Goal: Find specific page/section

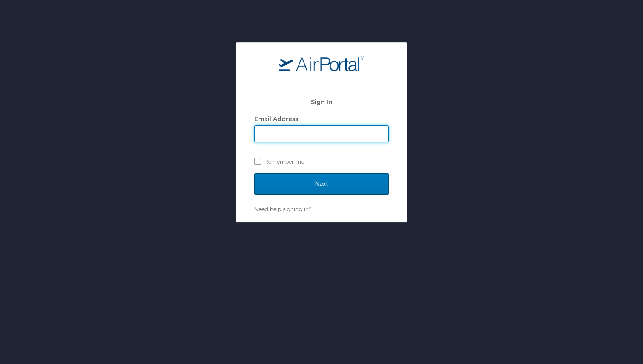
type input "w"
type input "whitney.burchill@cbtravel.com"
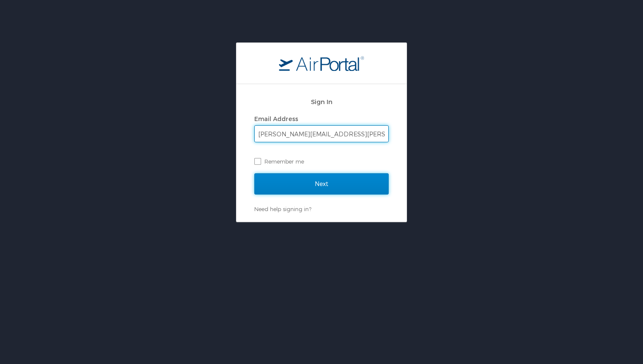
click at [339, 179] on input "Next" at bounding box center [321, 183] width 134 height 21
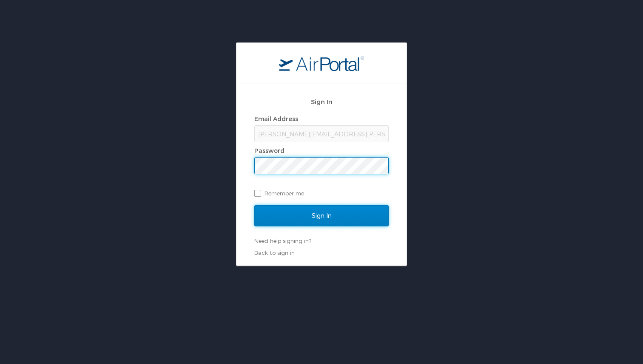
click at [333, 217] on input "Sign In" at bounding box center [321, 215] width 134 height 21
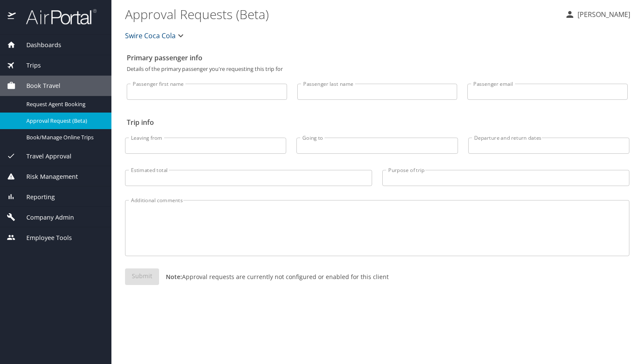
click at [167, 37] on span "Swire Coca Cola" at bounding box center [150, 36] width 51 height 12
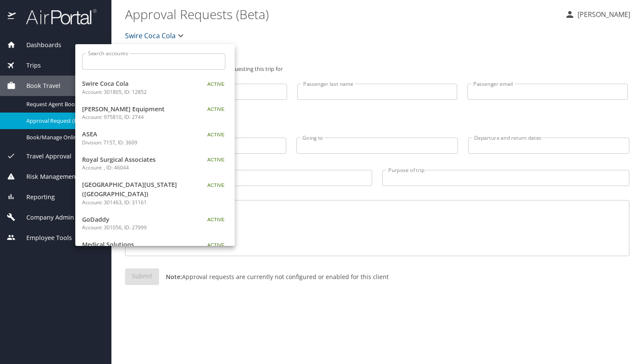
click at [156, 54] on input "Search accounts" at bounding box center [157, 62] width 138 height 16
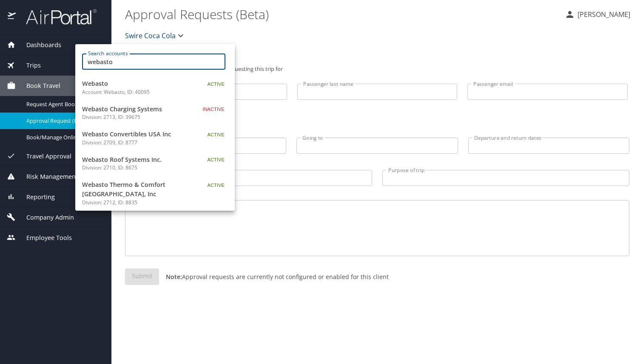
type input "webasto"
click at [154, 86] on span "Webasto" at bounding box center [135, 83] width 106 height 9
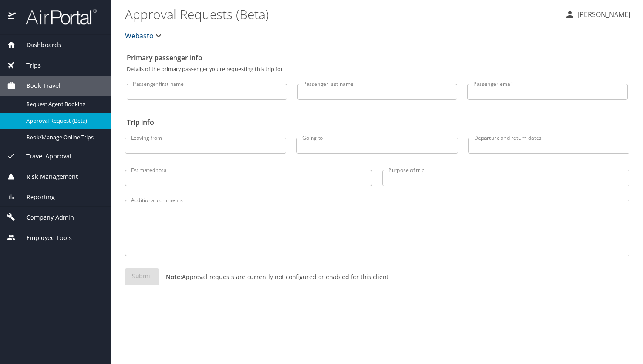
click at [66, 212] on div "Company Admin" at bounding box center [55, 217] width 111 height 20
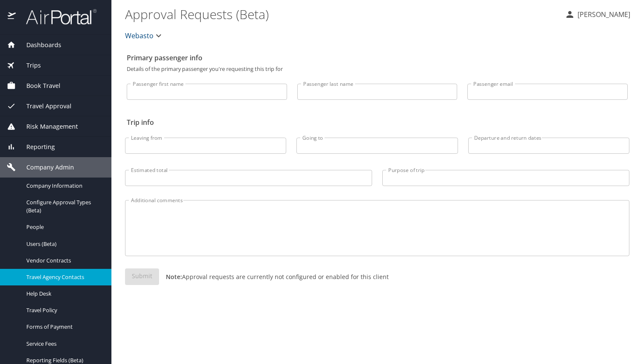
click at [65, 281] on span "Travel Agency Contacts" at bounding box center [63, 277] width 75 height 8
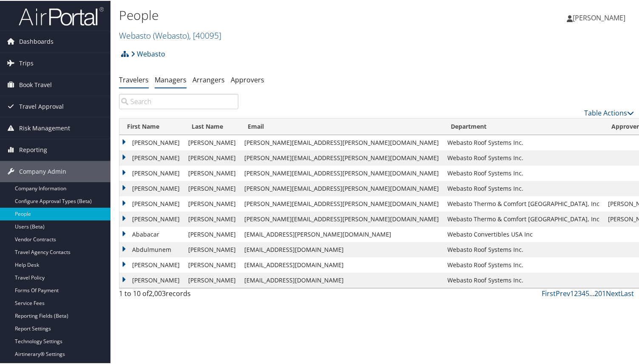
click at [177, 78] on link "Managers" at bounding box center [171, 78] width 32 height 9
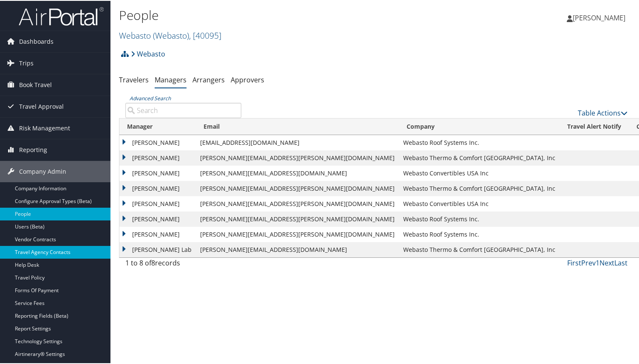
click at [45, 247] on link "Travel Agency Contacts" at bounding box center [55, 251] width 111 height 13
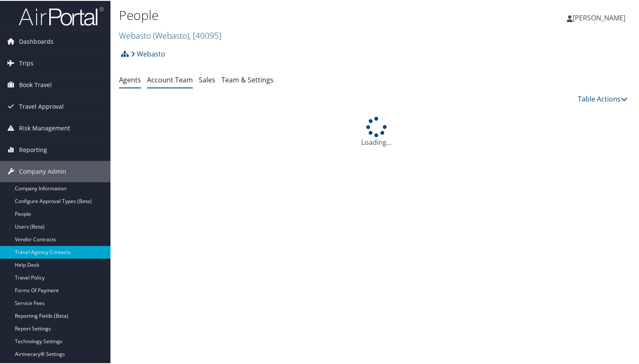
click at [189, 79] on link "Account Team" at bounding box center [170, 78] width 46 height 9
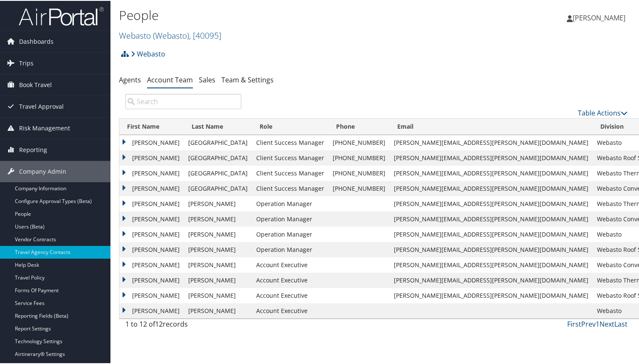
scroll to position [91, 0]
